Goal: Information Seeking & Learning: Learn about a topic

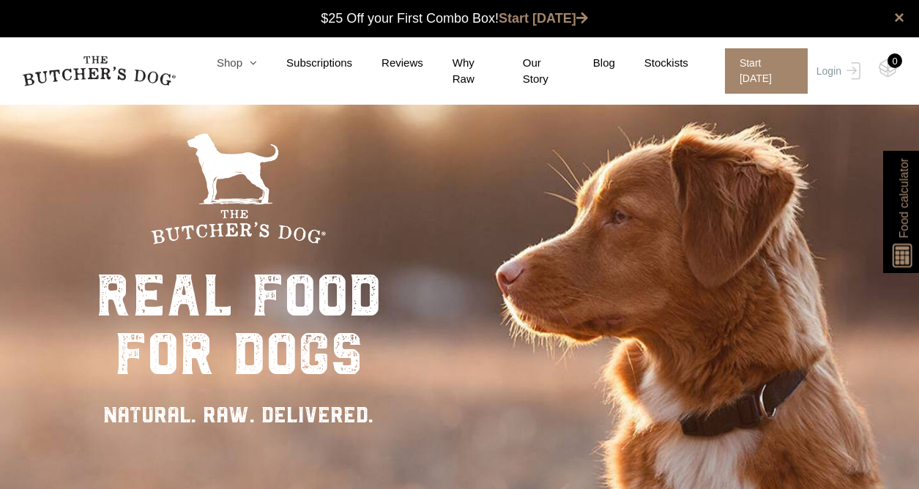
click at [246, 64] on icon at bounding box center [249, 62] width 15 height 11
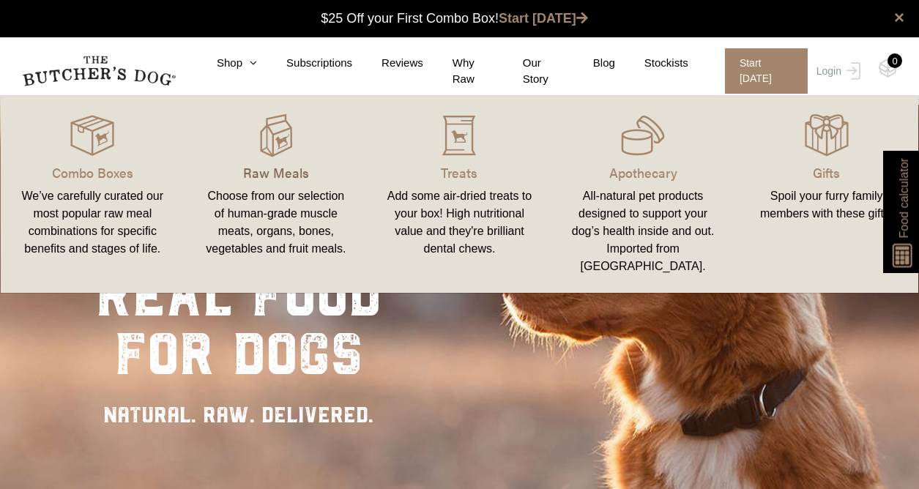
click at [268, 174] on p "Raw Meals" at bounding box center [276, 173] width 149 height 20
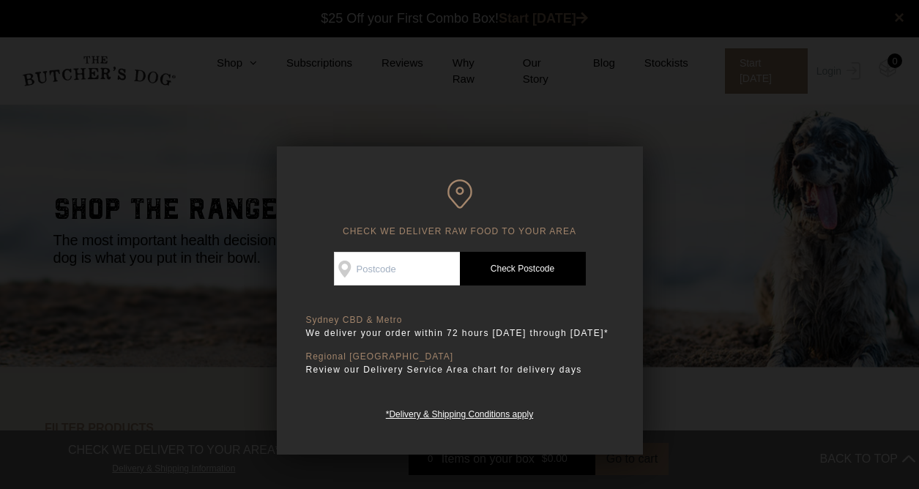
scroll to position [1, 0]
click at [390, 262] on input "Check Availability At" at bounding box center [397, 269] width 126 height 34
type input "3444"
click at [515, 267] on link "Check Postcode" at bounding box center [523, 269] width 126 height 34
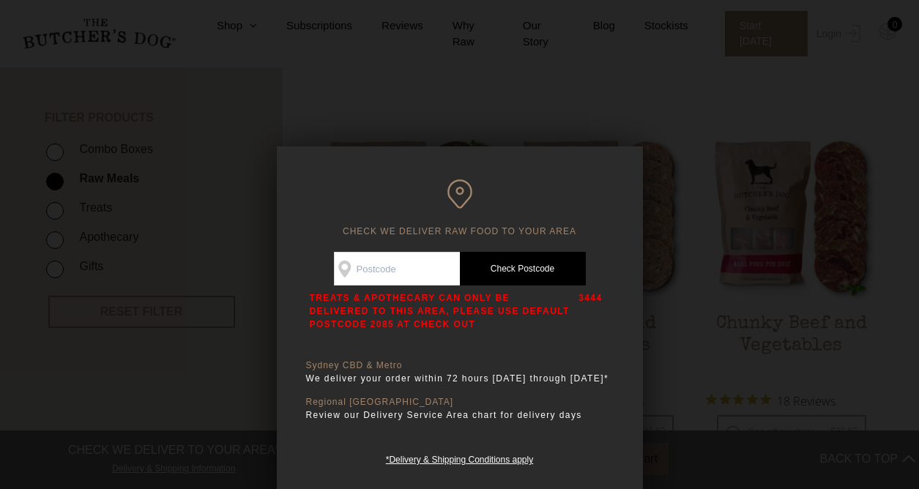
scroll to position [337, 0]
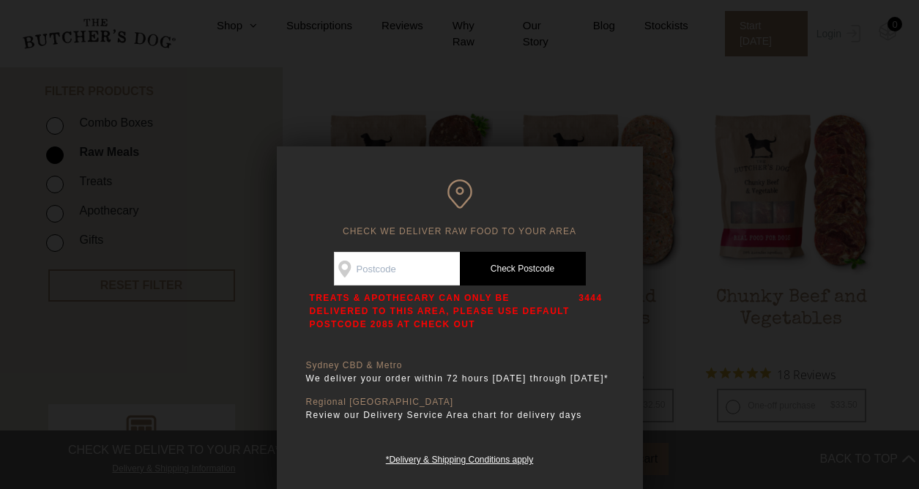
click at [796, 289] on div at bounding box center [459, 244] width 919 height 489
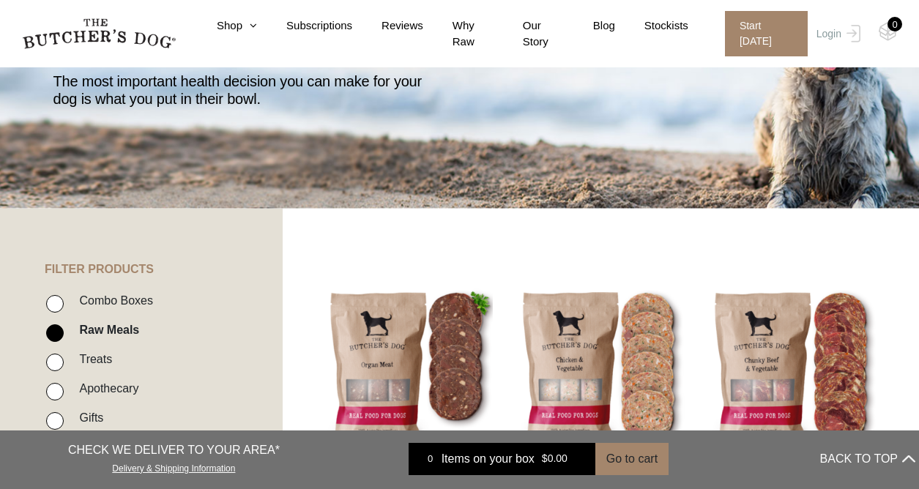
scroll to position [0, 0]
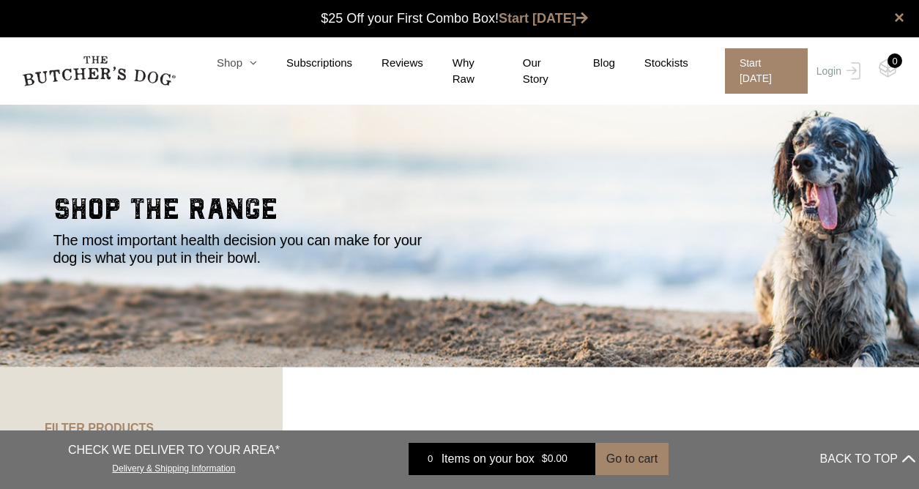
click at [250, 64] on icon at bounding box center [249, 62] width 15 height 11
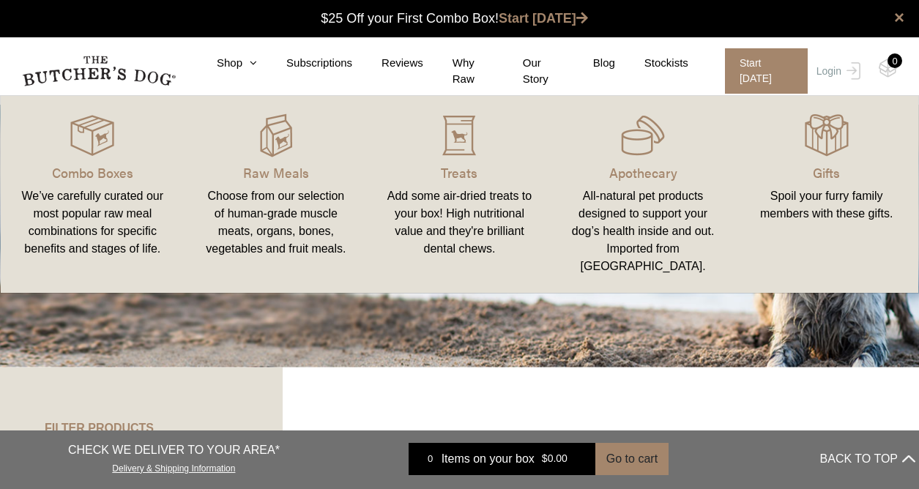
click at [621, 185] on link "Apothecary All-natural pet products designed to support your dog’s health insid…" at bounding box center [644, 195] width 184 height 168
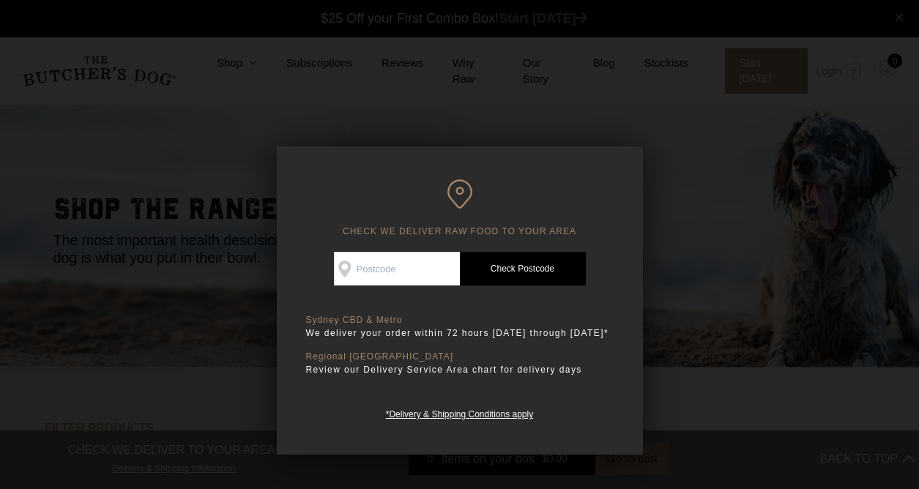
scroll to position [1, 0]
click at [393, 278] on input "Check Availability At" at bounding box center [397, 269] width 126 height 34
type input "3444"
click at [531, 271] on link "Check Postcode" at bounding box center [523, 269] width 126 height 34
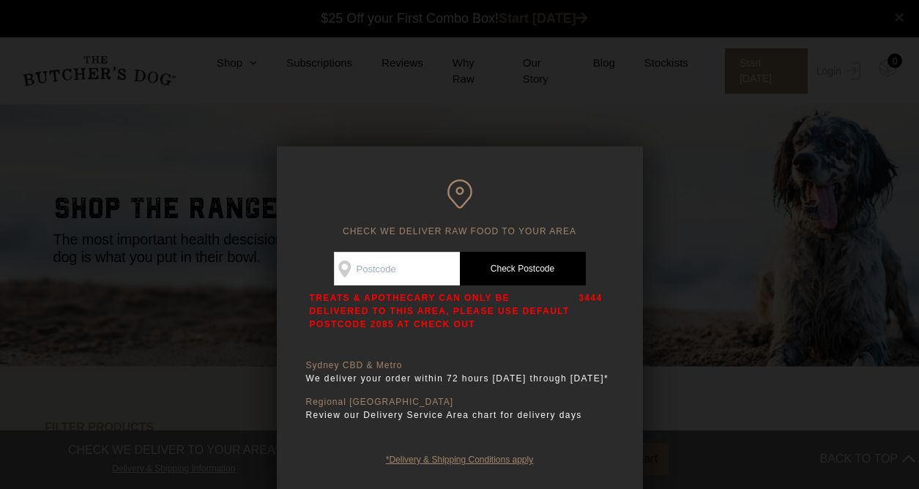
click at [445, 465] on link "*Delivery & Shipping Conditions apply" at bounding box center [459, 458] width 147 height 14
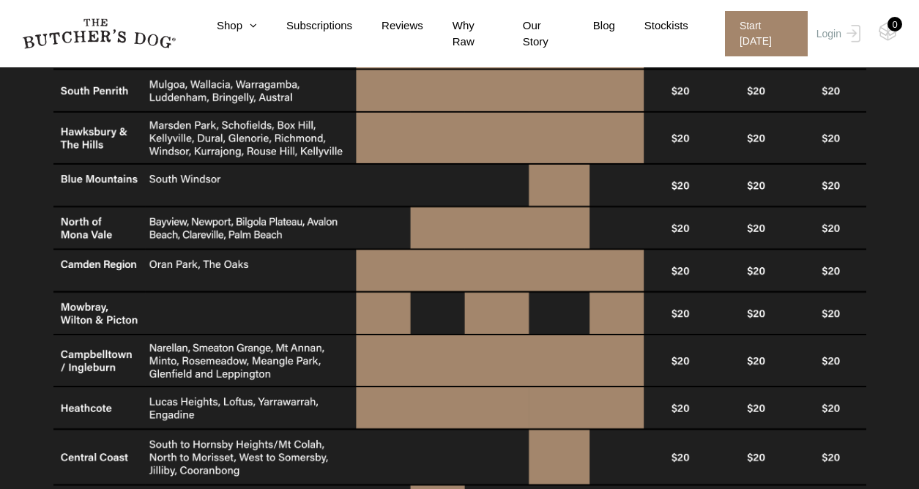
scroll to position [1060, 0]
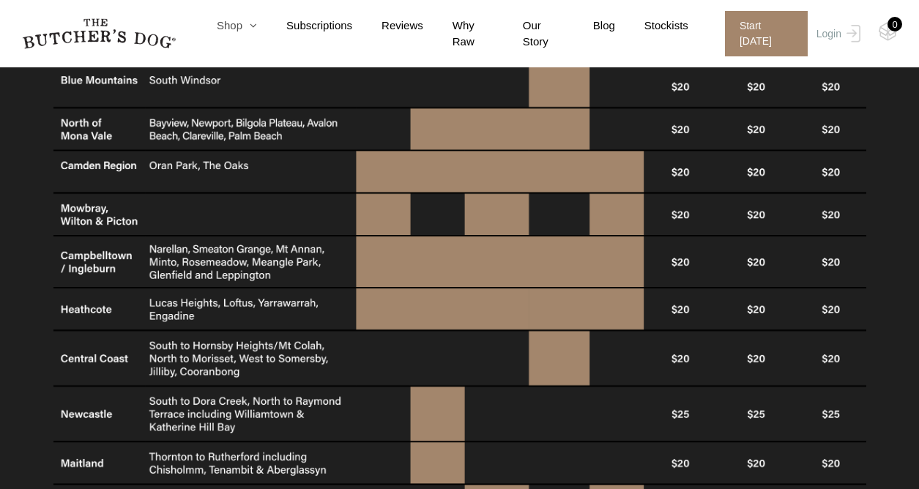
click at [236, 18] on link "Shop" at bounding box center [223, 26] width 70 height 17
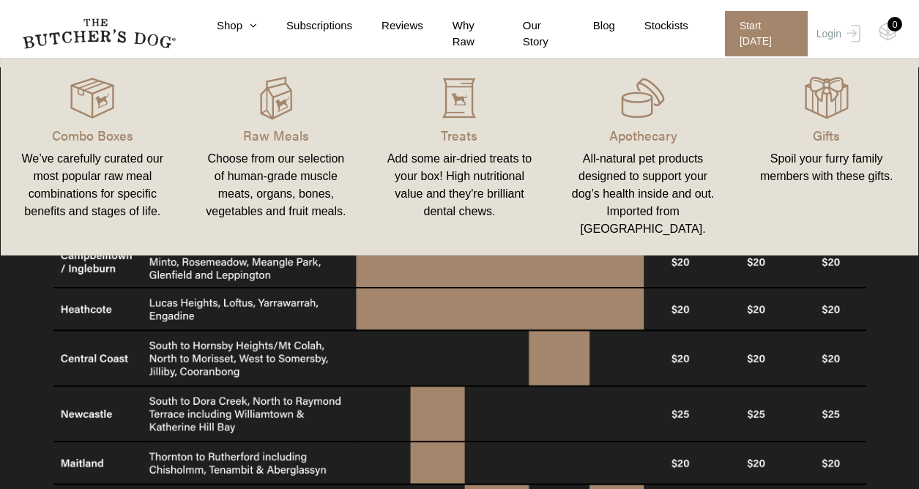
click at [646, 150] on div "All-natural pet products designed to support your dog’s health inside and out. …" at bounding box center [643, 194] width 149 height 88
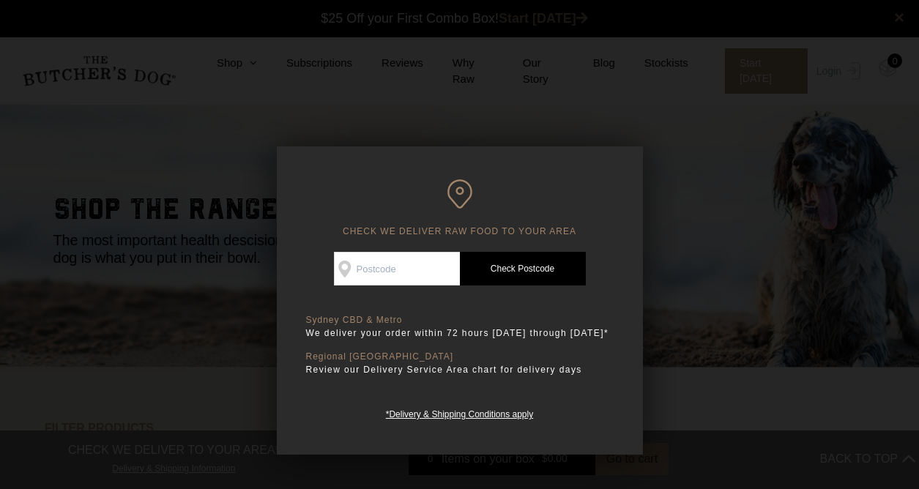
click at [673, 98] on div at bounding box center [459, 244] width 919 height 489
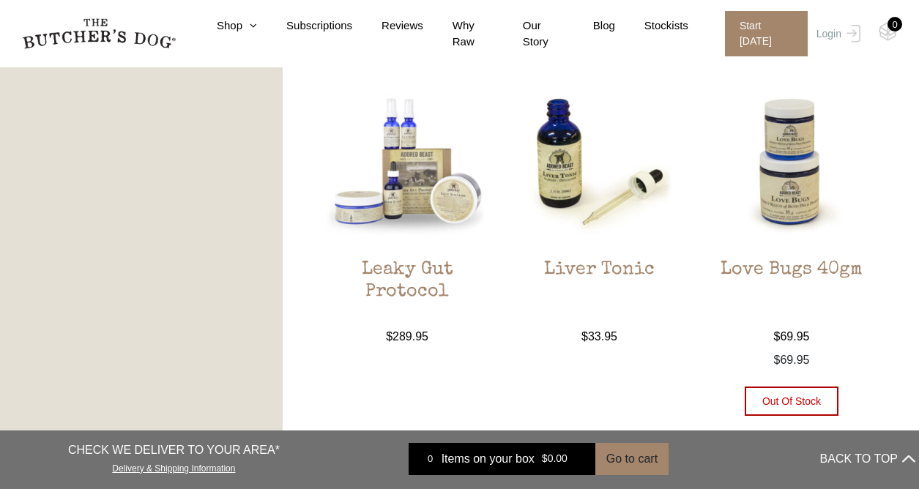
scroll to position [1595, 0]
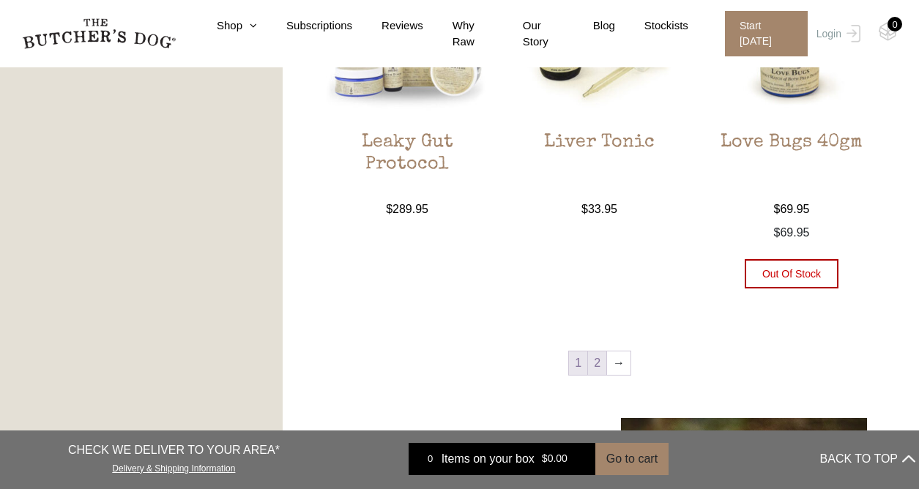
click at [596, 368] on link "2" at bounding box center [597, 363] width 18 height 23
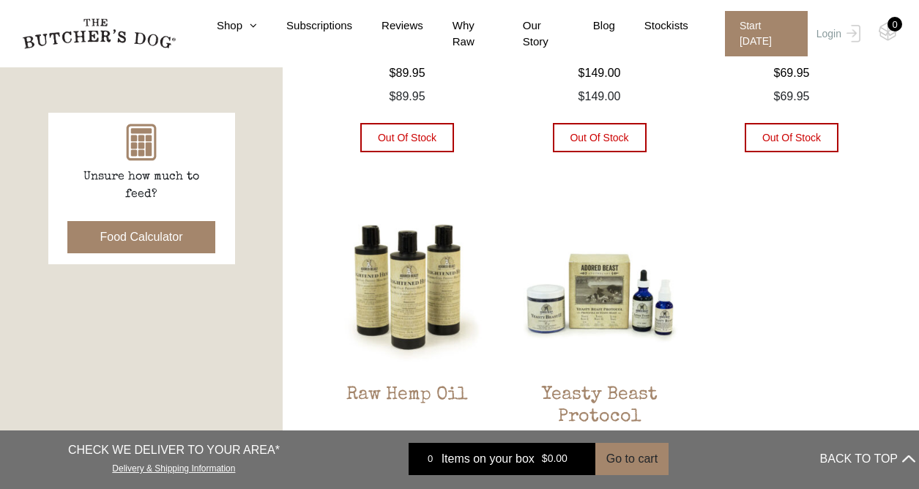
scroll to position [751, 0]
